Goal: Book appointment/travel/reservation

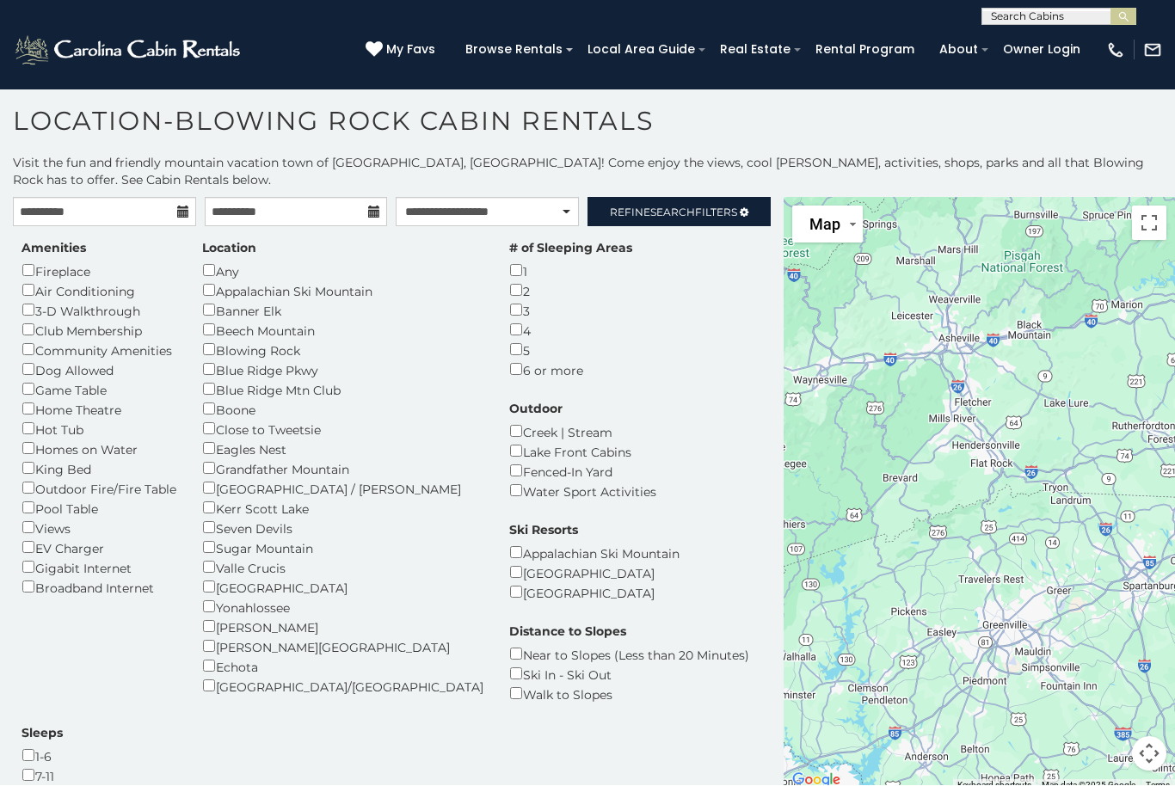
click at [826, 216] on span "Map" at bounding box center [825, 225] width 31 height 18
click at [827, 275] on li "Map" at bounding box center [844, 290] width 100 height 30
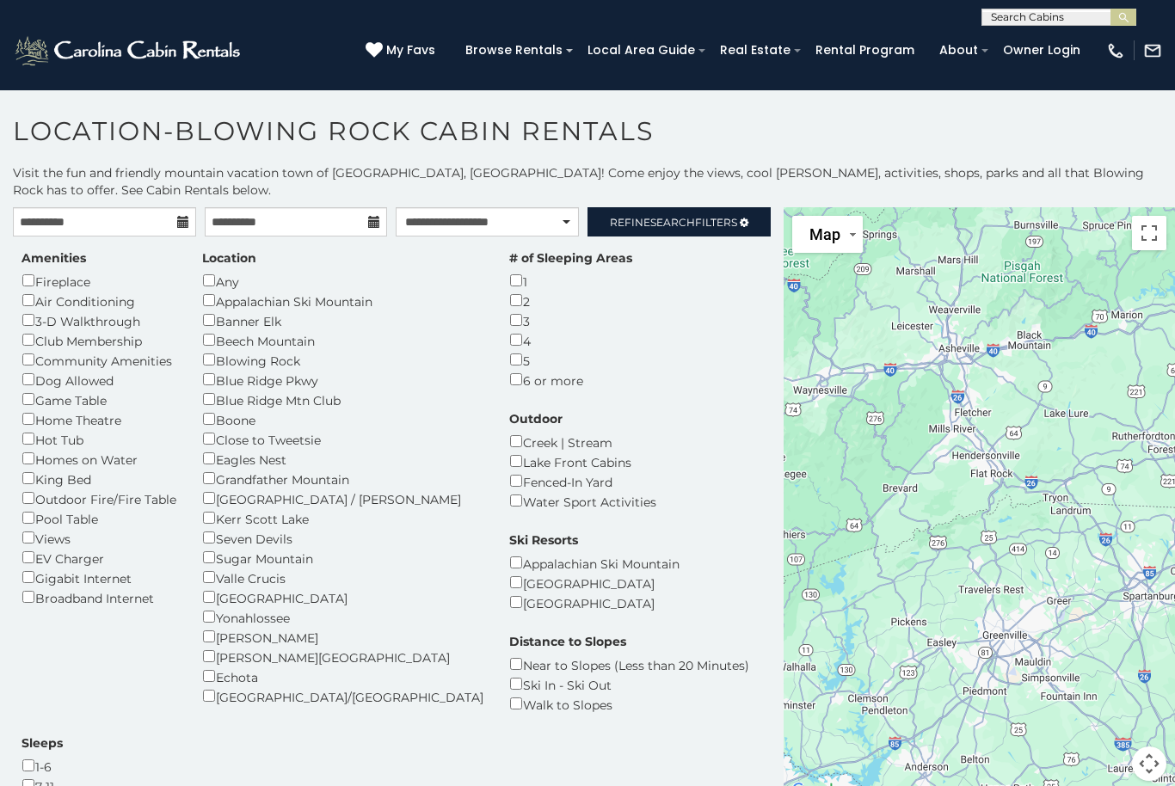
click at [128, 127] on h1 "Location-Blowing Rock Cabin Rentals" at bounding box center [587, 139] width 1175 height 49
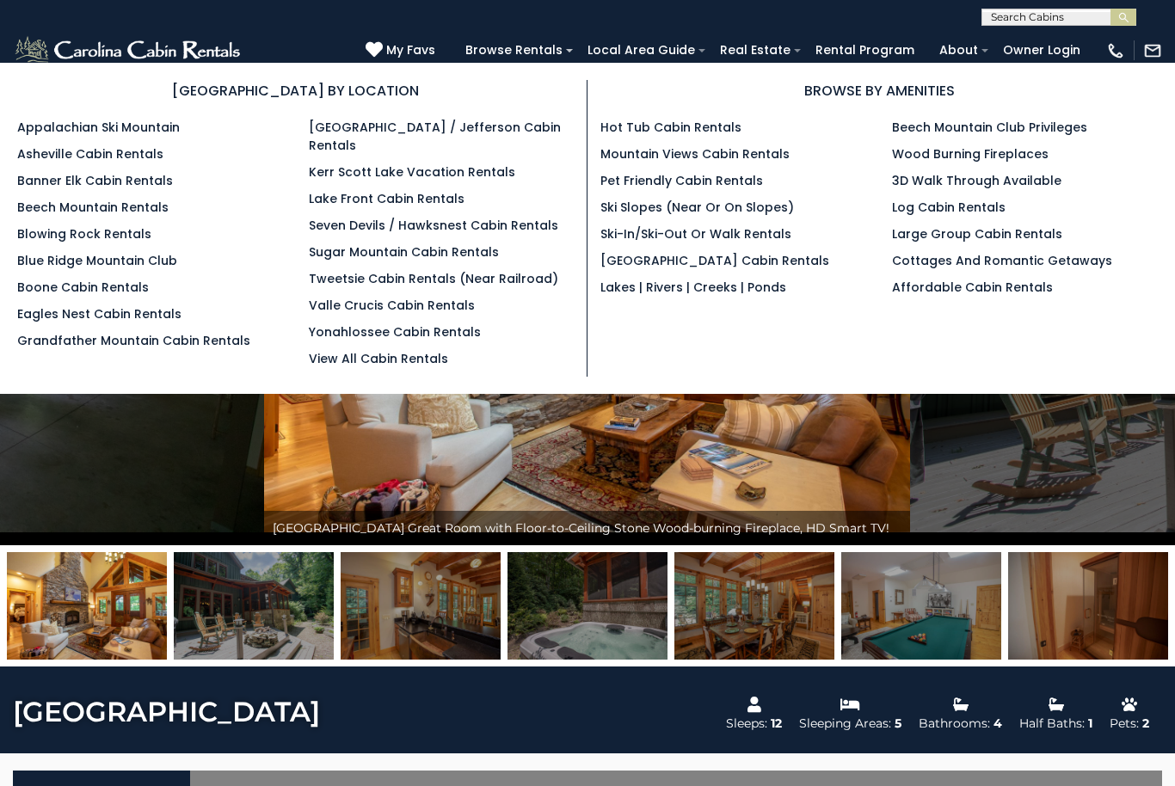
click at [40, 149] on link "Asheville Cabin Rentals" at bounding box center [90, 153] width 146 height 17
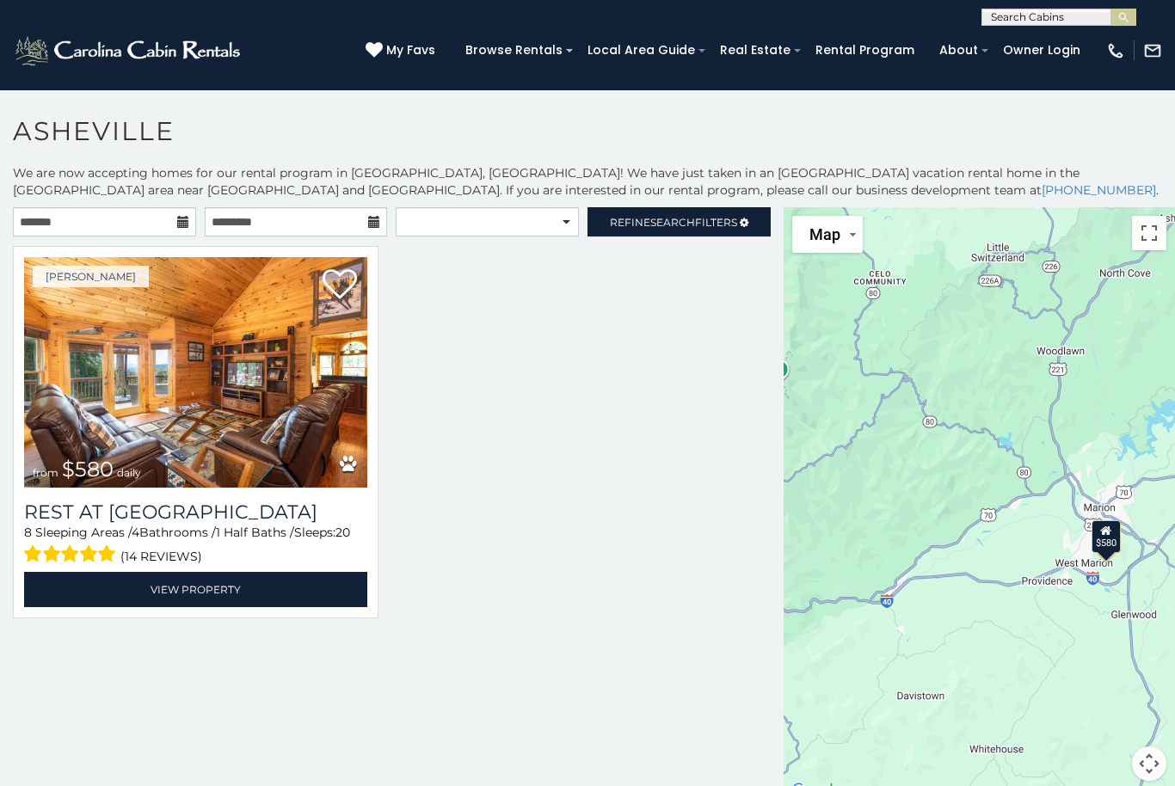
click at [164, 437] on img at bounding box center [195, 372] width 343 height 231
click at [259, 589] on link "View Property" at bounding box center [195, 589] width 343 height 35
click at [241, 583] on link "View Property" at bounding box center [195, 589] width 343 height 35
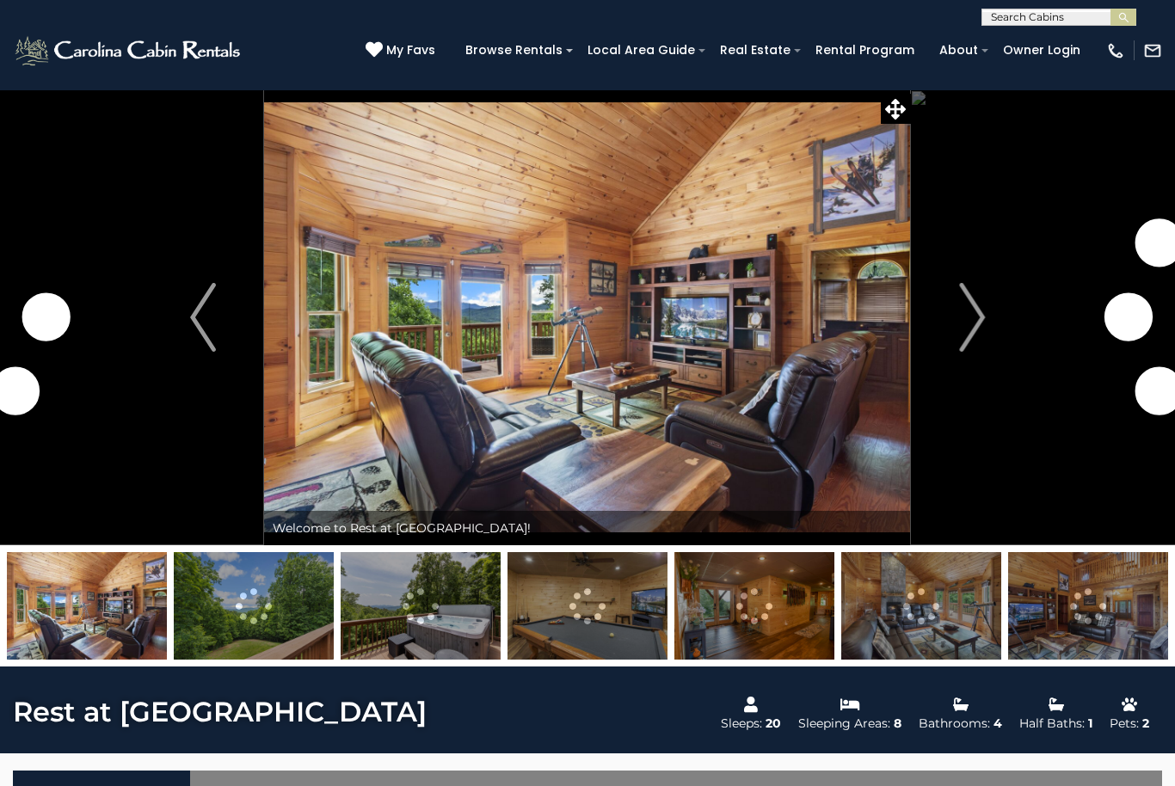
click at [971, 319] on img "Next" at bounding box center [972, 317] width 26 height 69
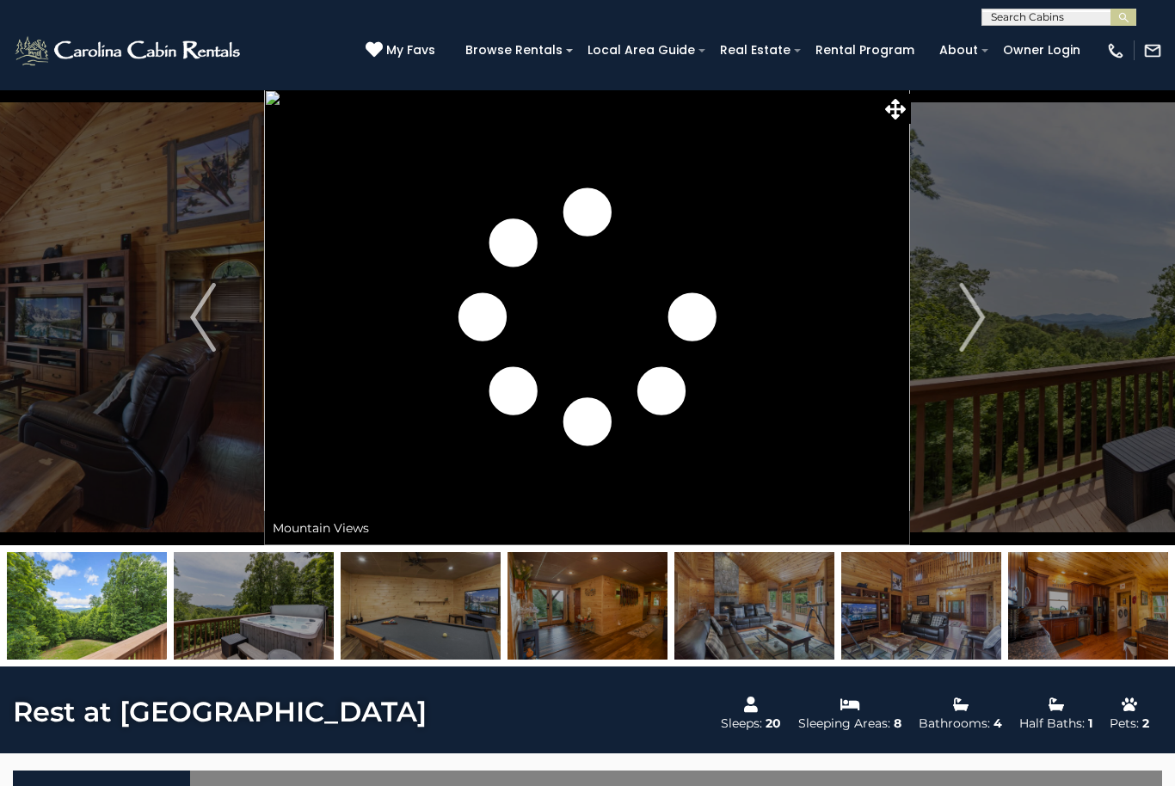
click at [966, 316] on img "Next" at bounding box center [972, 317] width 26 height 69
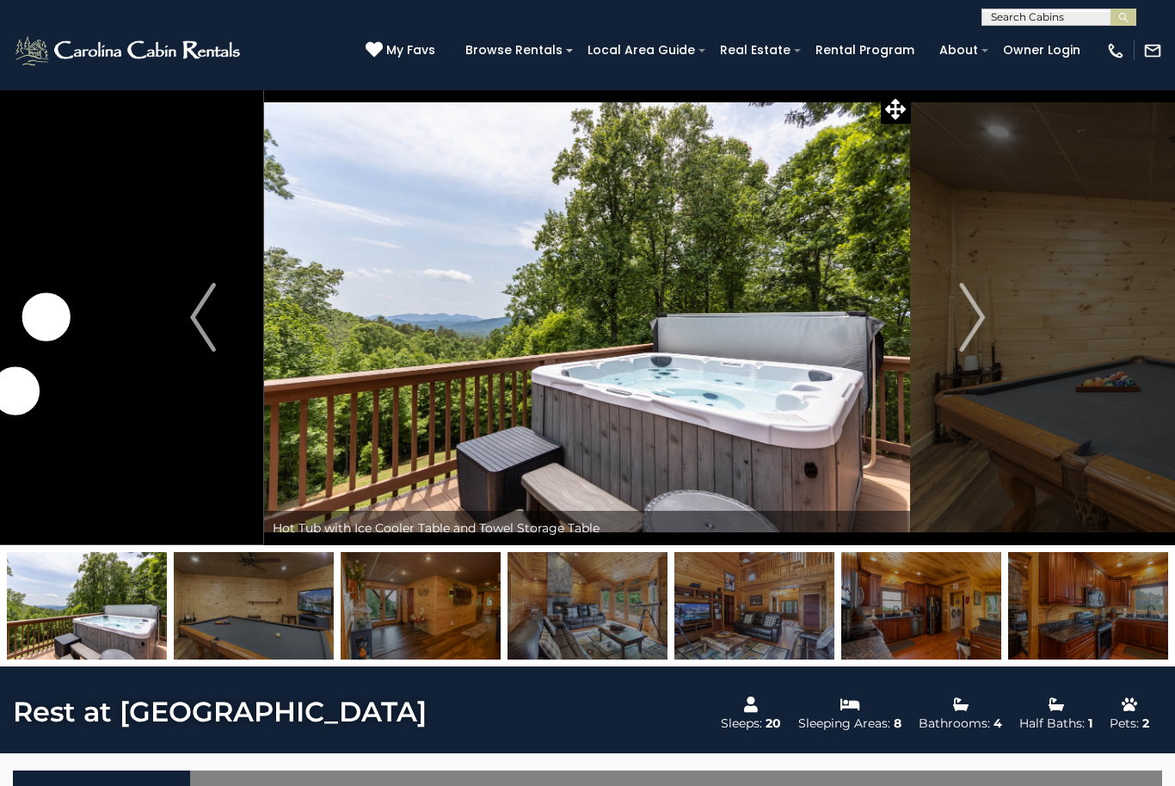
click at [967, 322] on img "Next" at bounding box center [972, 317] width 26 height 69
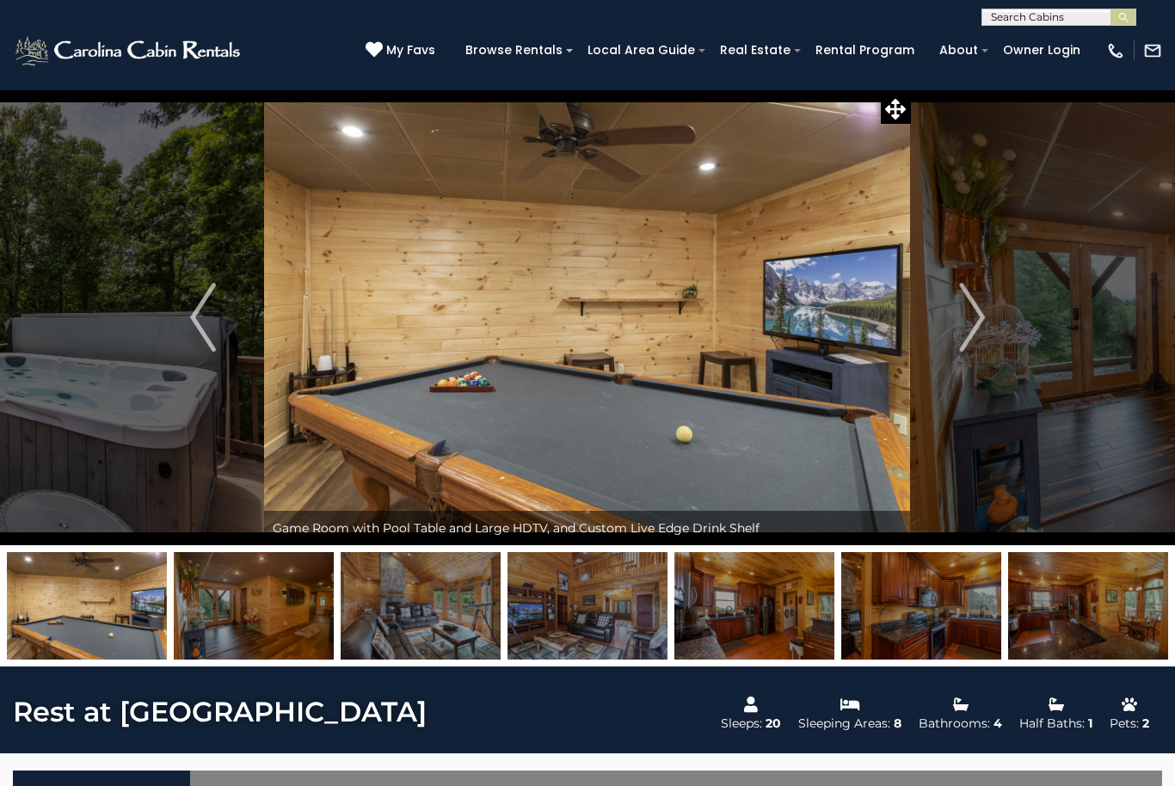
click at [971, 319] on img "Next" at bounding box center [972, 317] width 26 height 69
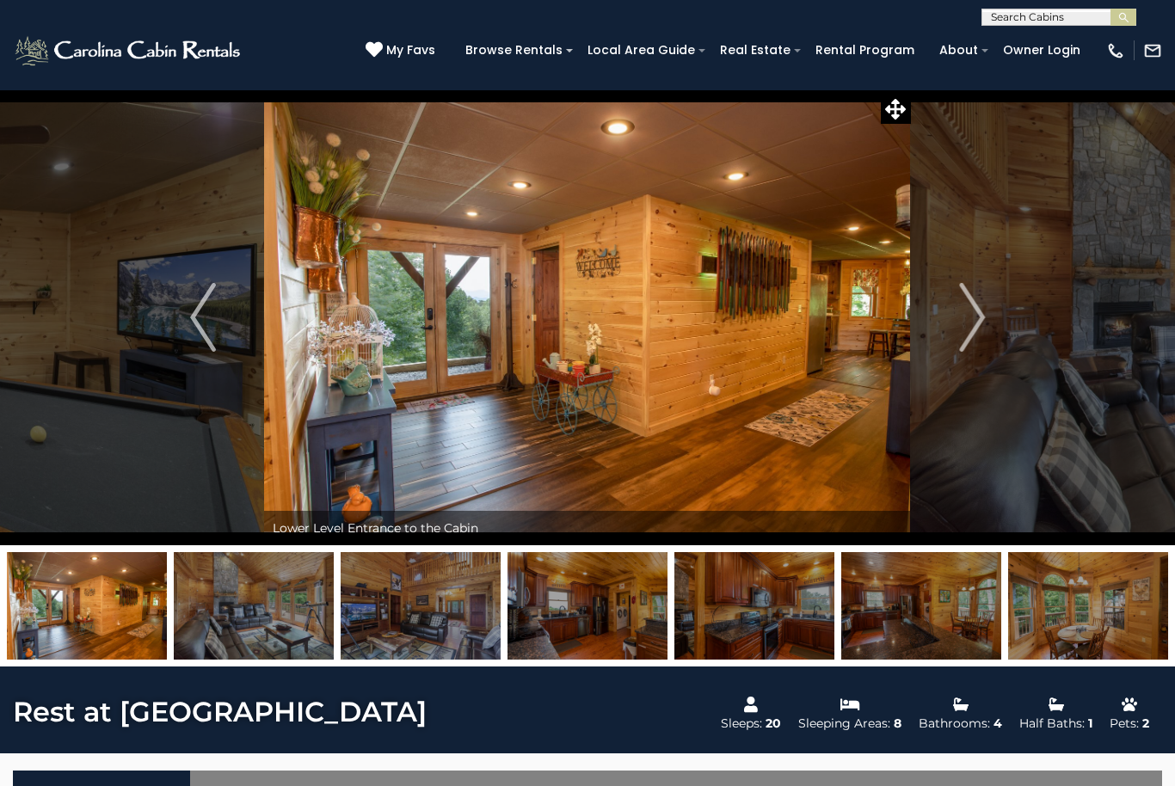
click at [979, 299] on img "Next" at bounding box center [972, 317] width 26 height 69
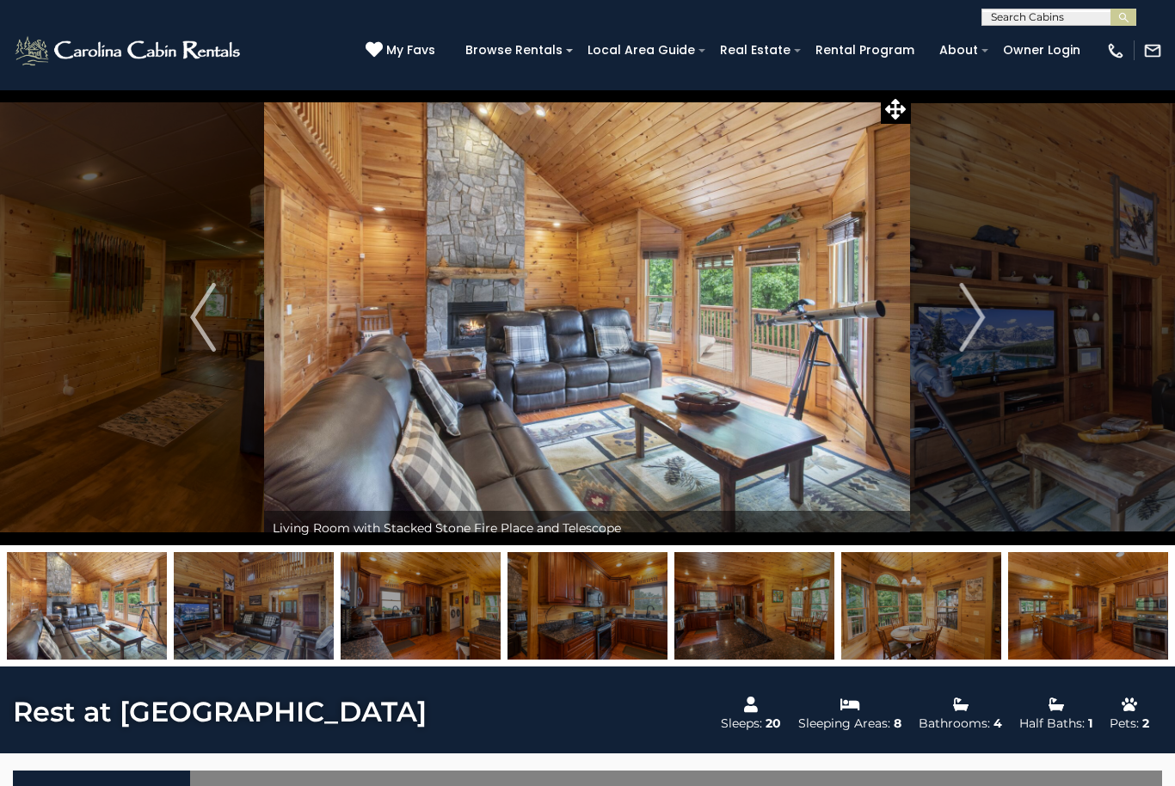
click at [960, 324] on img "Next" at bounding box center [972, 317] width 26 height 69
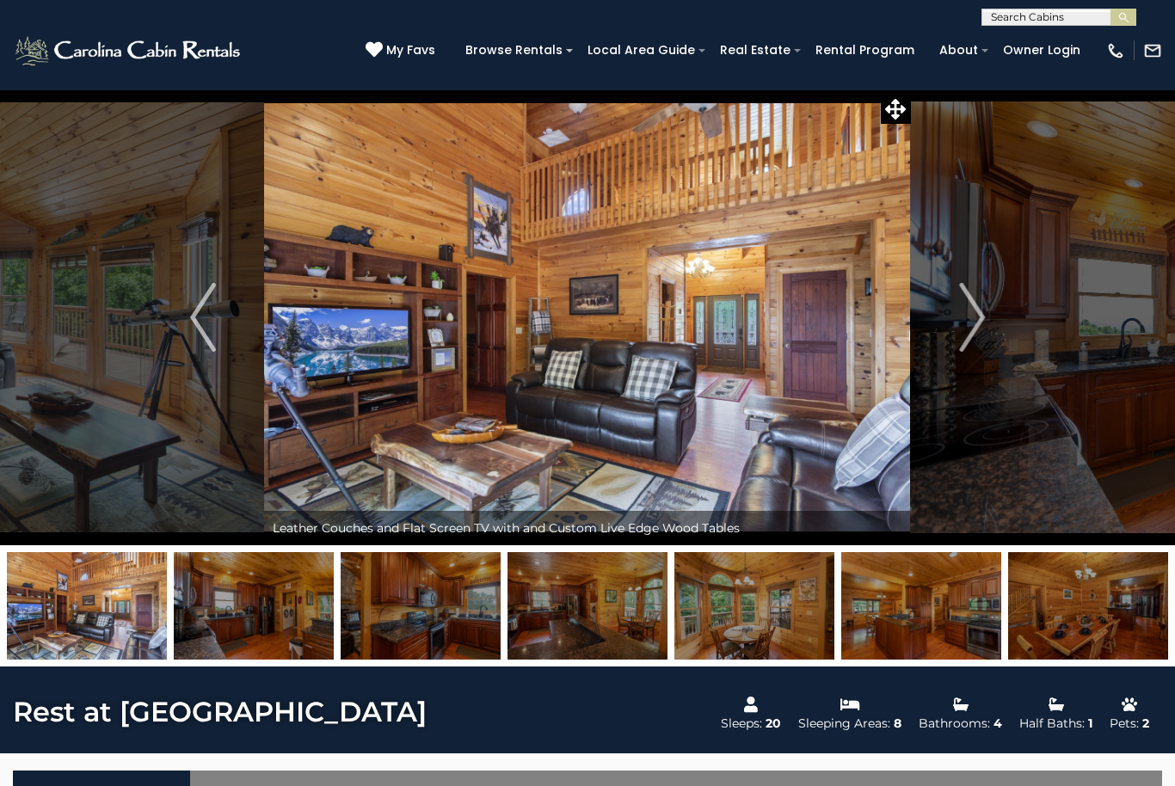
click at [948, 323] on button "Next" at bounding box center [972, 317] width 122 height 456
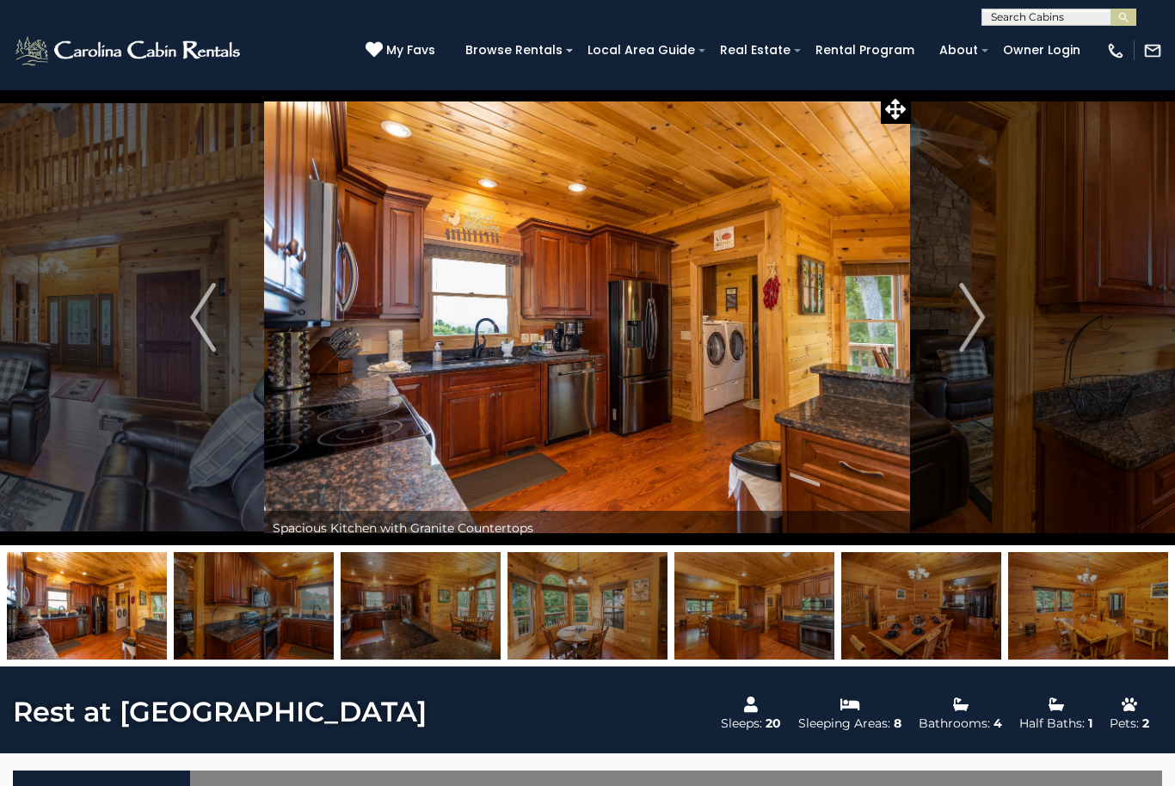
click at [977, 324] on img "Next" at bounding box center [972, 317] width 26 height 69
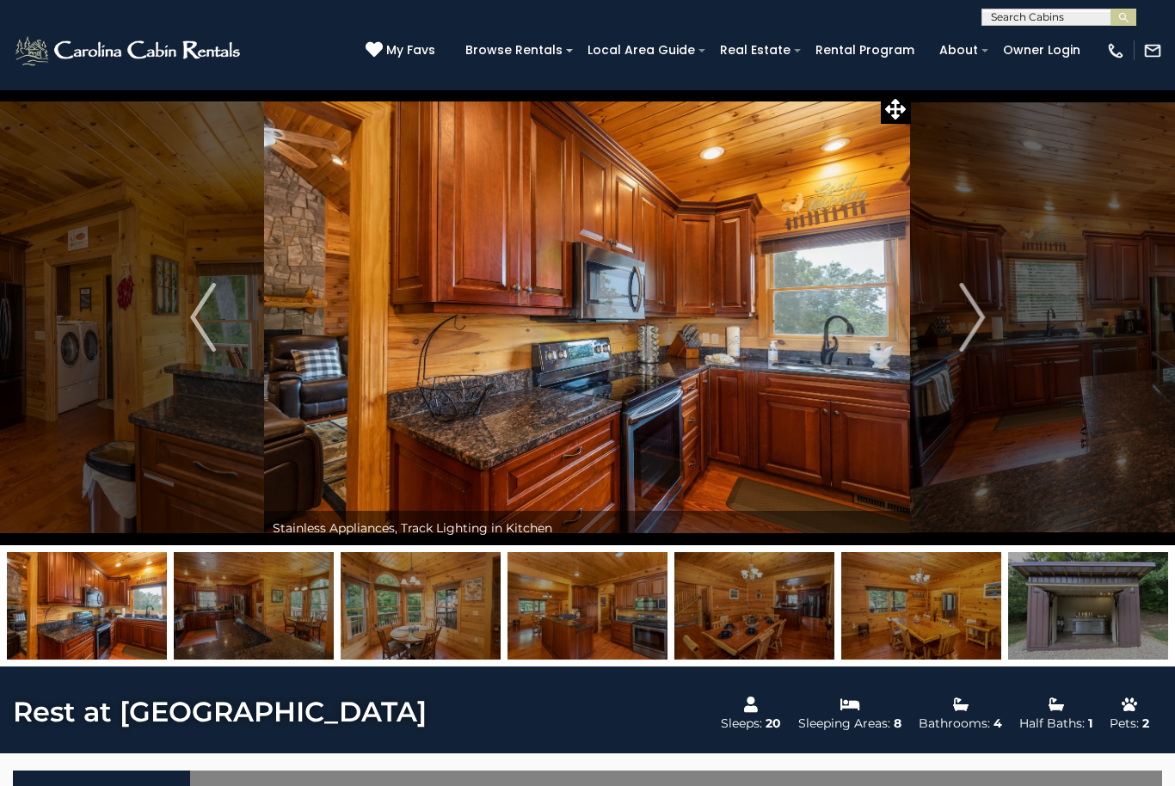
click at [970, 327] on img "Next" at bounding box center [972, 317] width 26 height 69
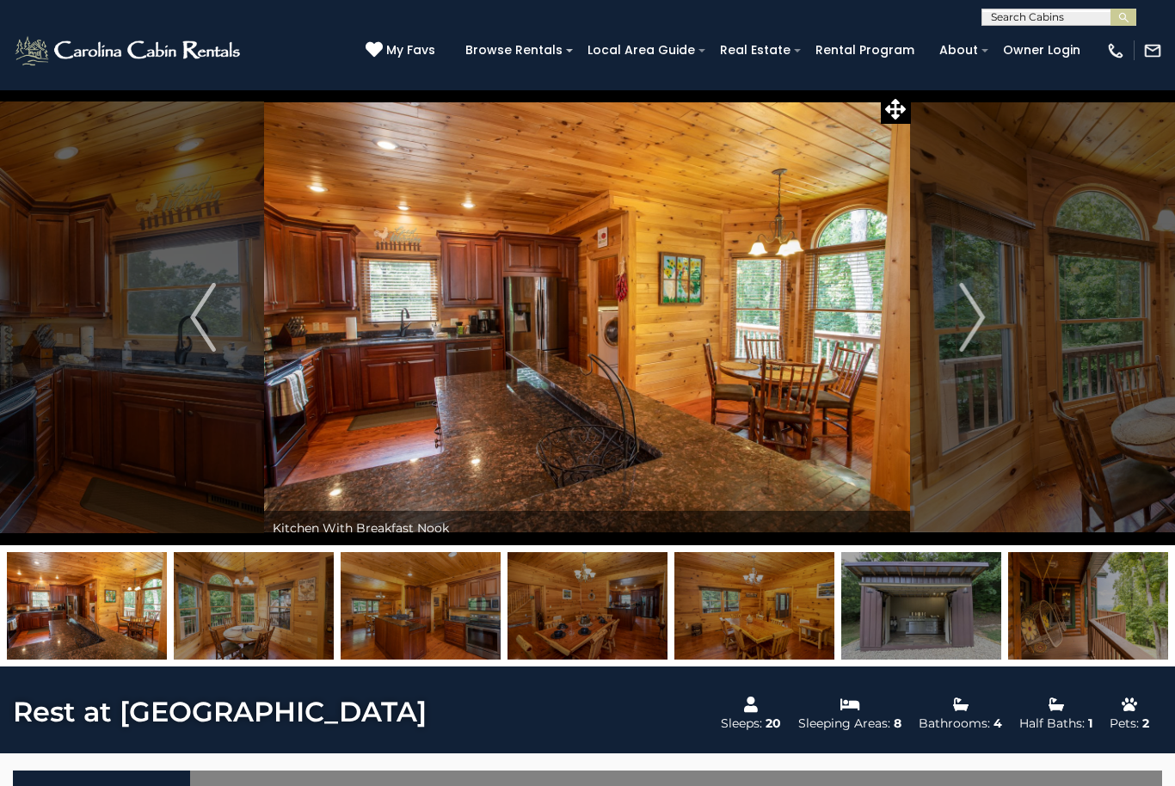
click at [975, 324] on img "Next" at bounding box center [972, 317] width 26 height 69
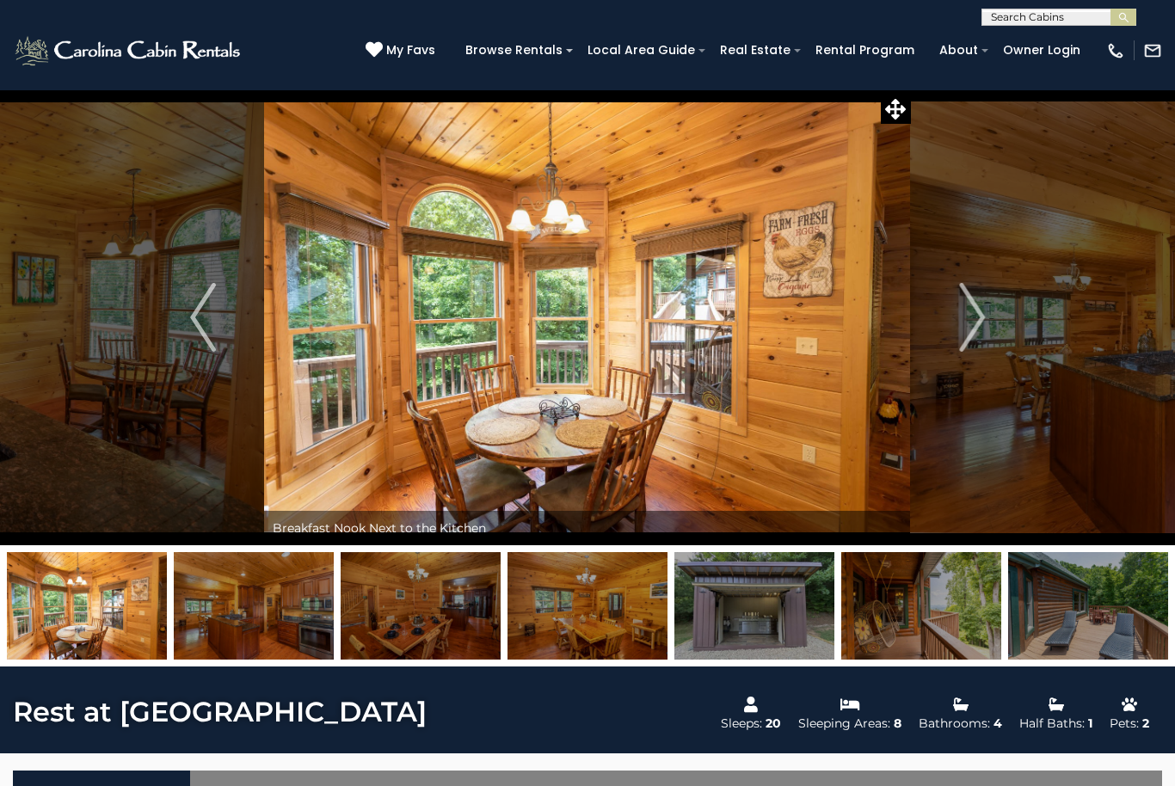
click at [1005, 353] on button "Next" at bounding box center [972, 317] width 122 height 456
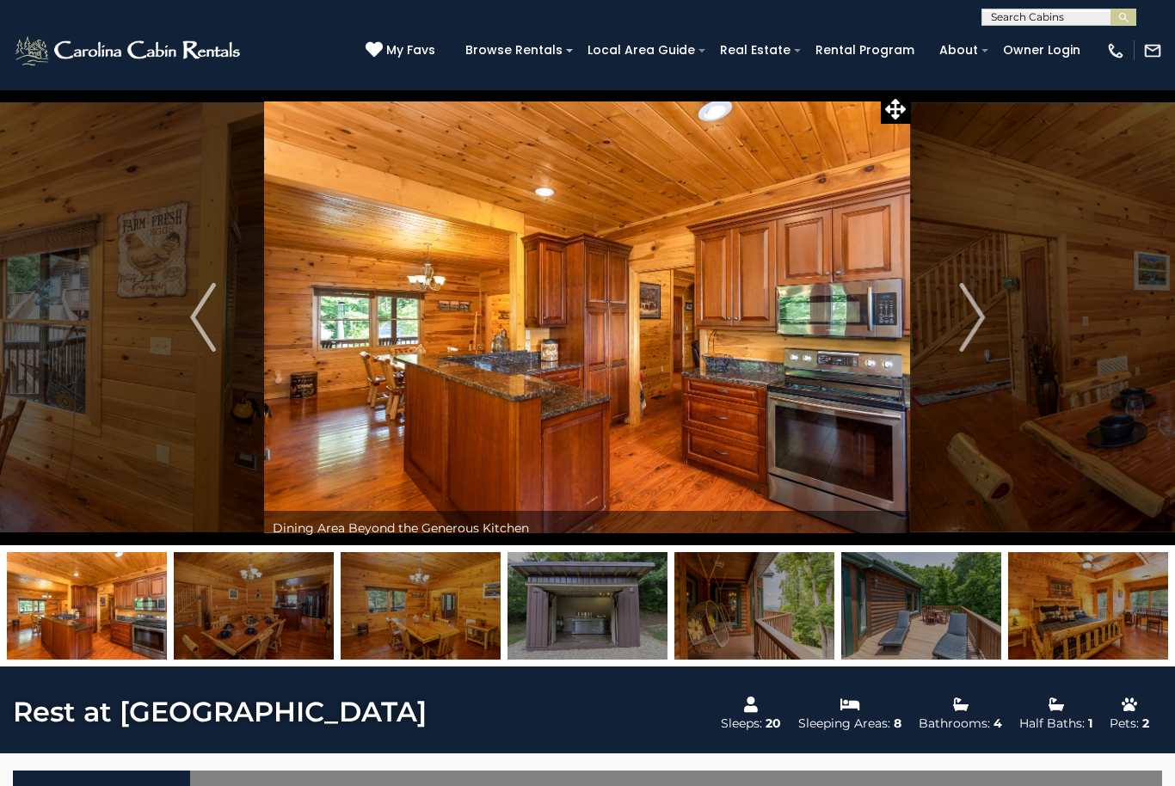
click at [974, 341] on img "Next" at bounding box center [972, 317] width 26 height 69
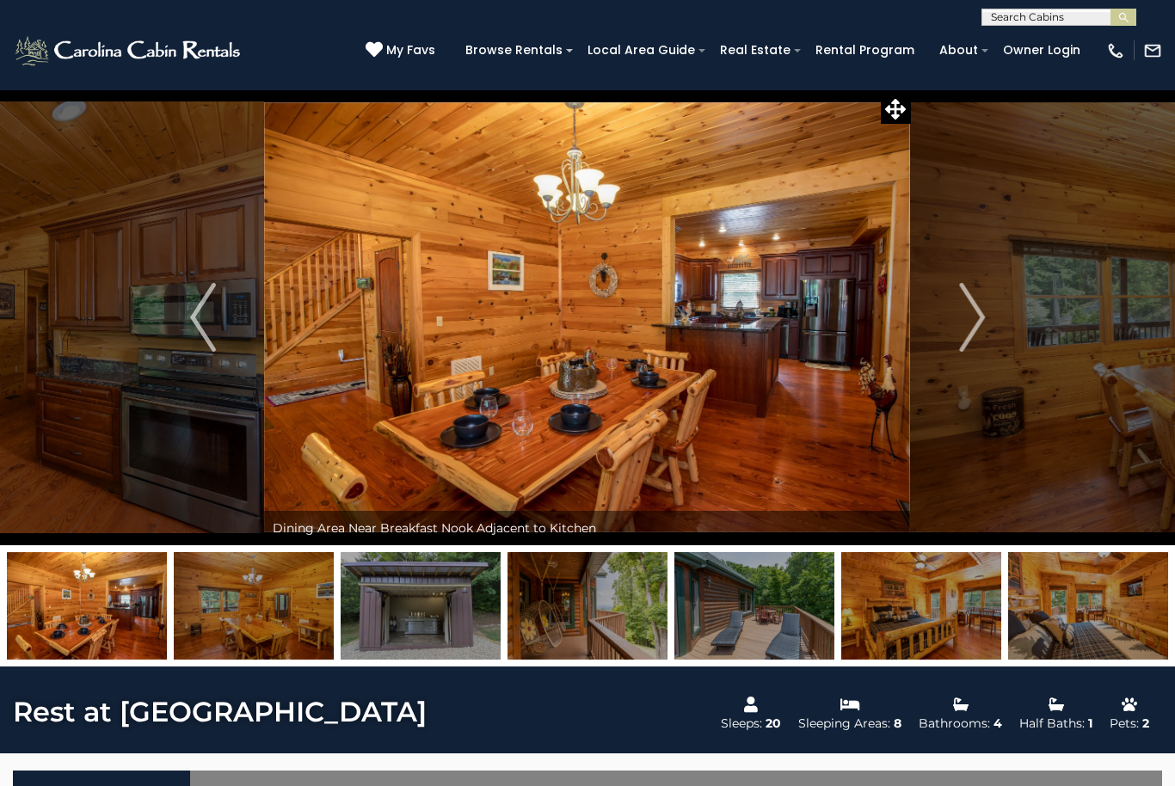
click at [971, 315] on img "Next" at bounding box center [972, 317] width 26 height 69
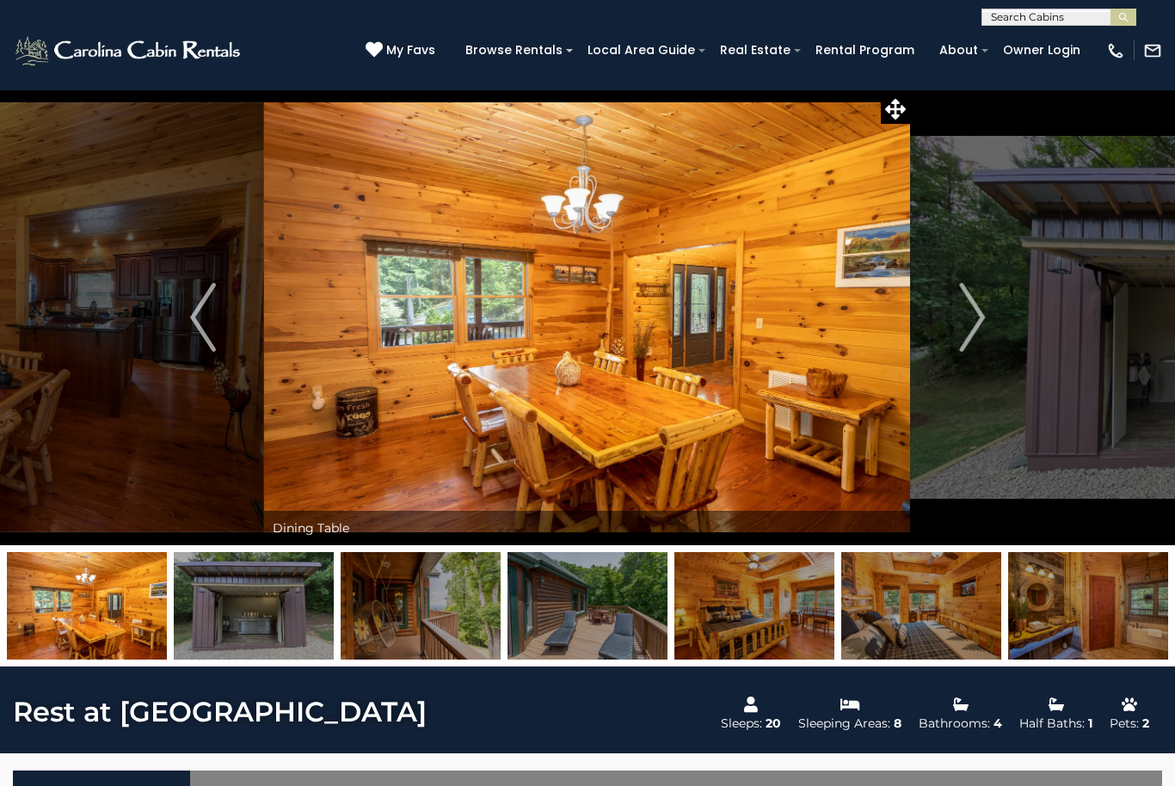
click at [982, 329] on img "Next" at bounding box center [972, 317] width 26 height 69
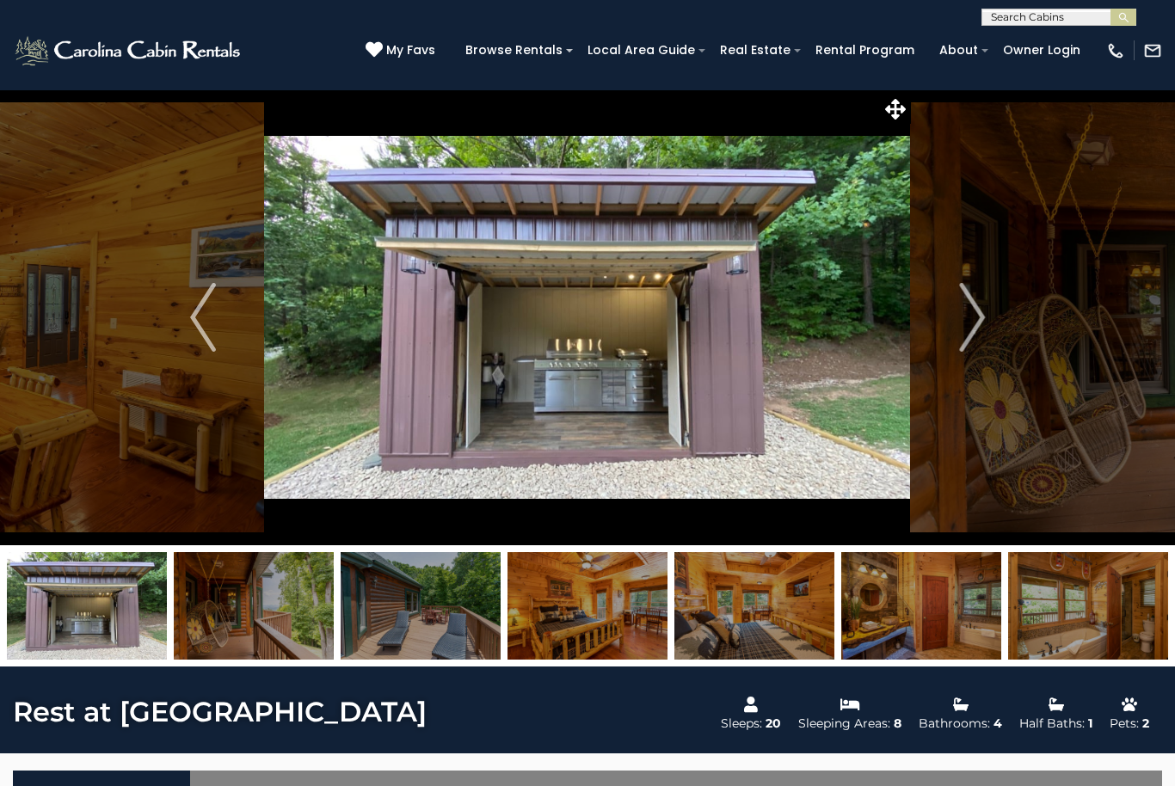
click at [946, 299] on button "Next" at bounding box center [972, 317] width 122 height 456
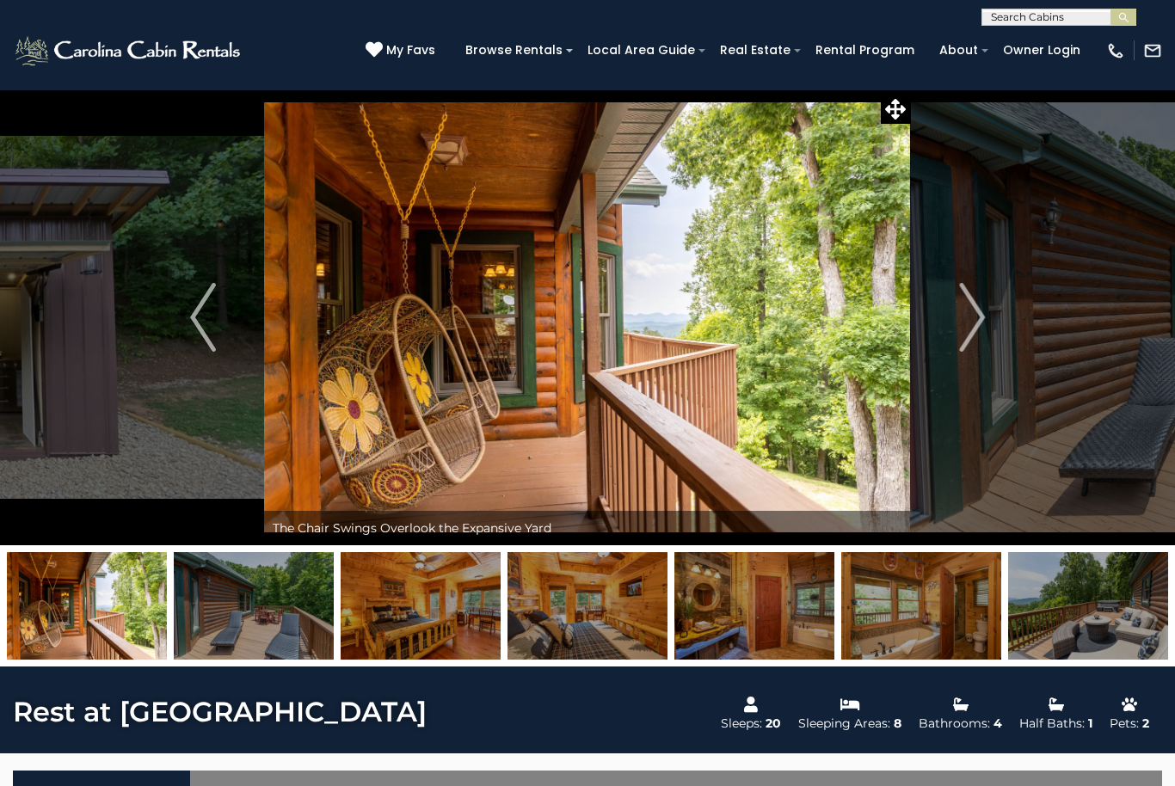
click at [965, 339] on img "Next" at bounding box center [972, 317] width 26 height 69
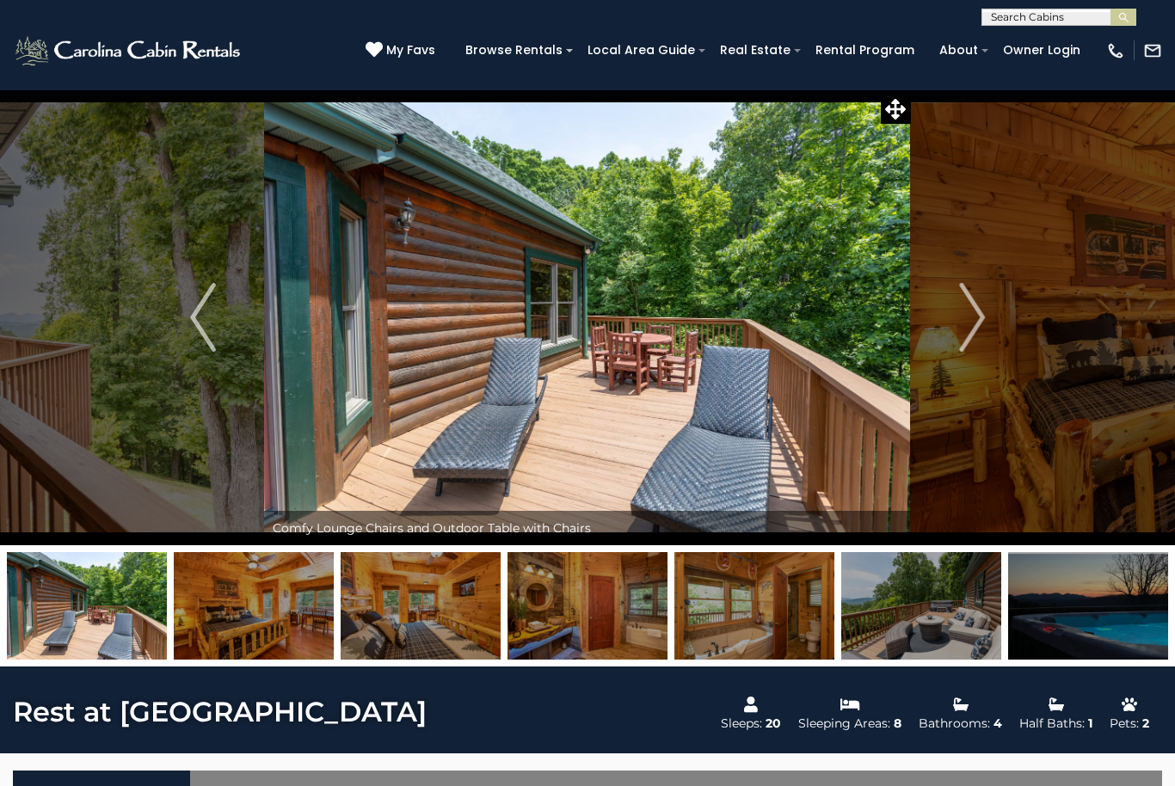
click at [952, 330] on button "Next" at bounding box center [972, 317] width 122 height 456
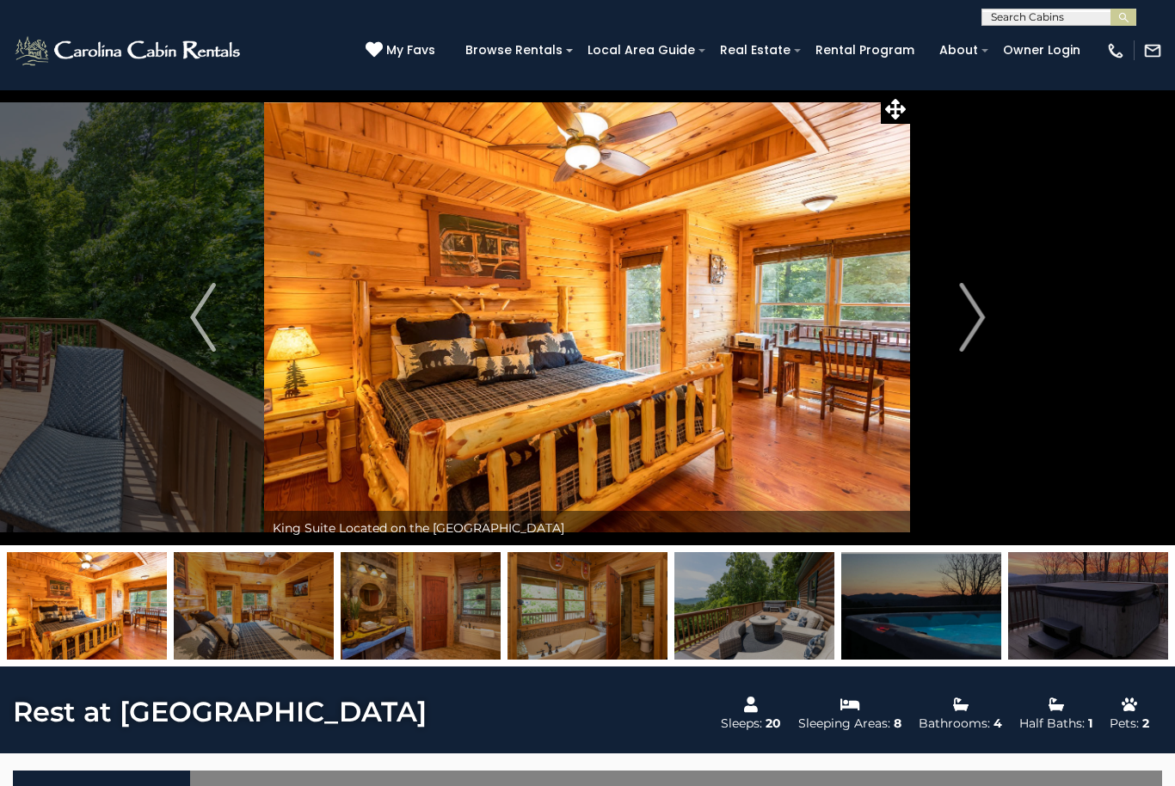
click at [1001, 356] on button "Next" at bounding box center [972, 317] width 122 height 456
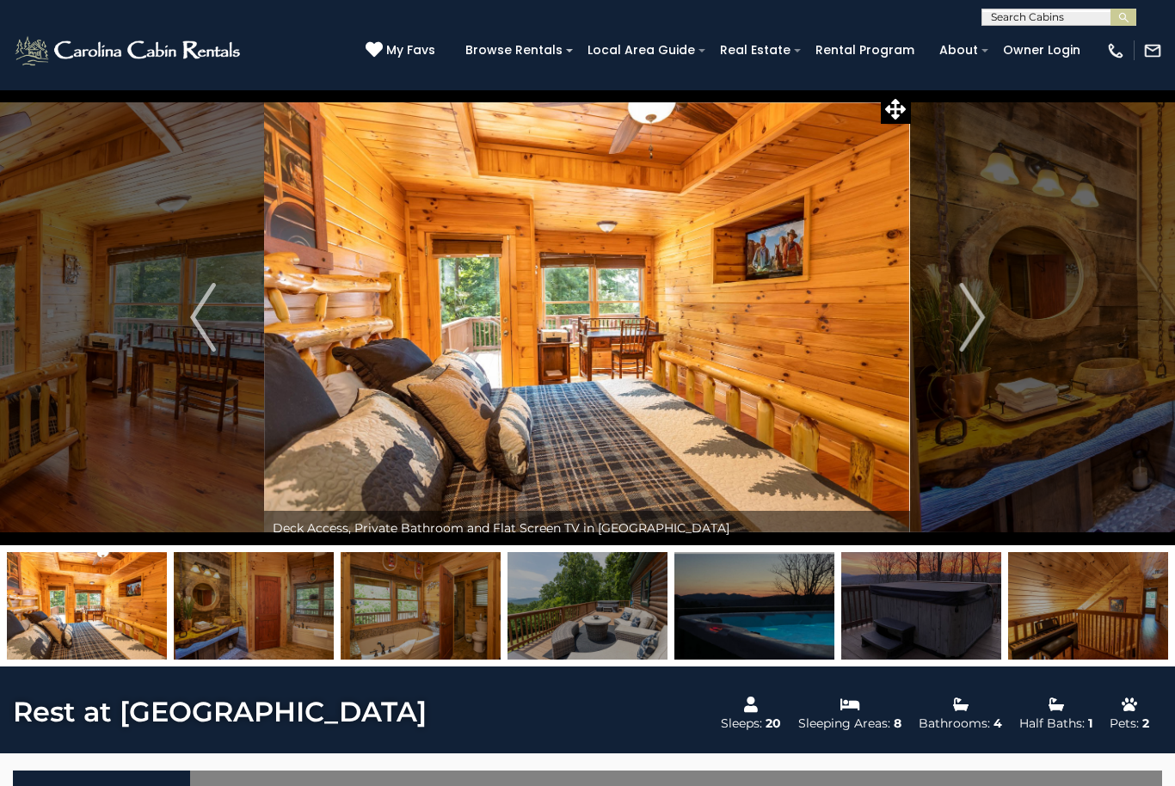
click at [975, 304] on img "Next" at bounding box center [972, 317] width 26 height 69
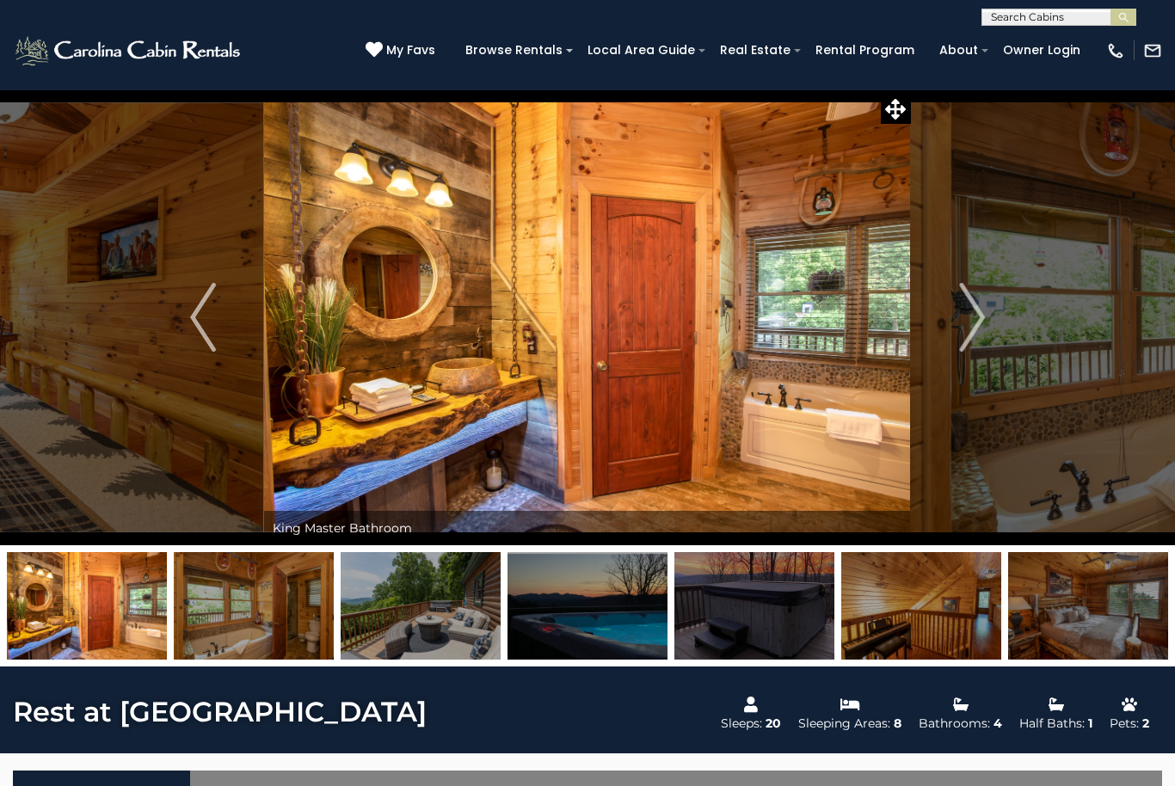
click at [983, 350] on img "Next" at bounding box center [972, 317] width 26 height 69
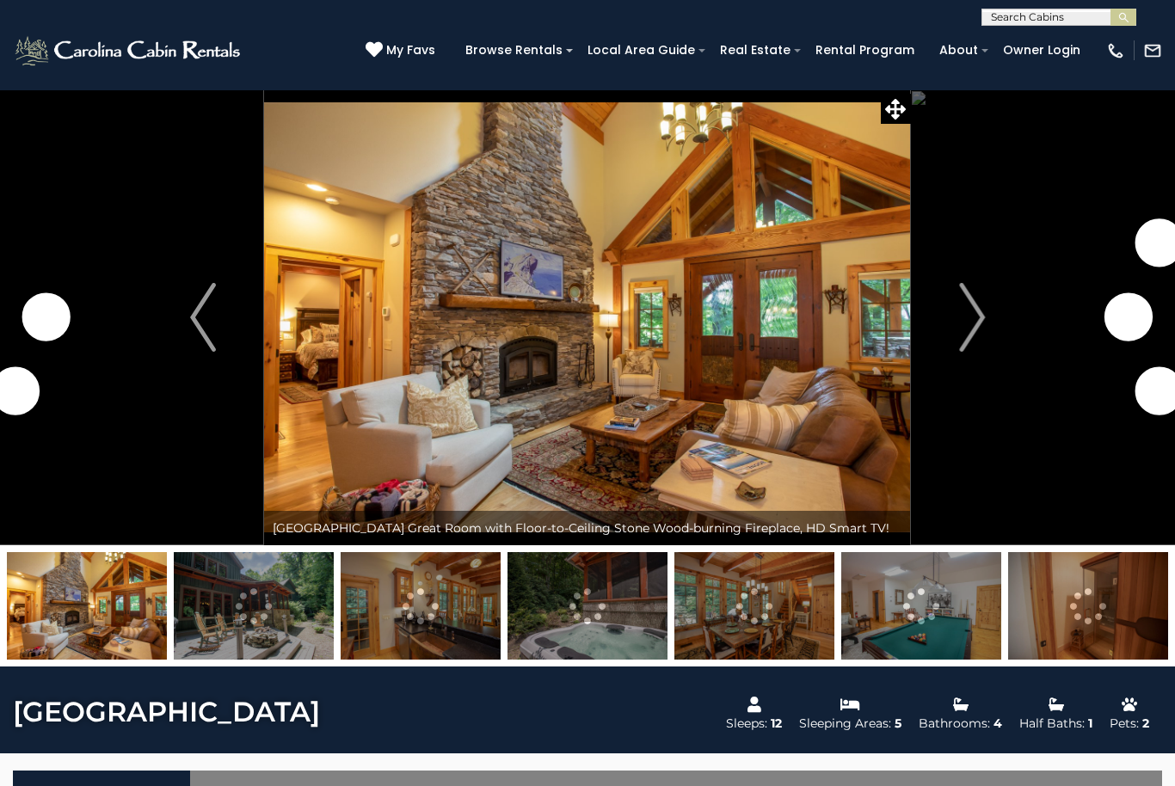
click at [125, 59] on img at bounding box center [129, 51] width 232 height 34
